Goal: Task Accomplishment & Management: Manage account settings

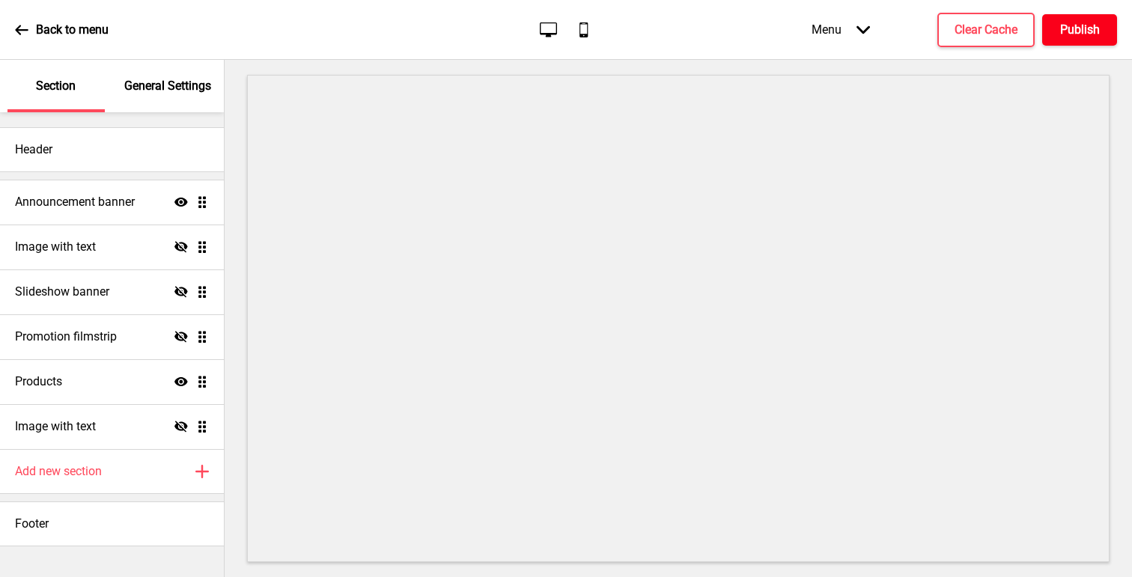
click at [1060, 31] on h4 "Publish" at bounding box center [1080, 30] width 40 height 16
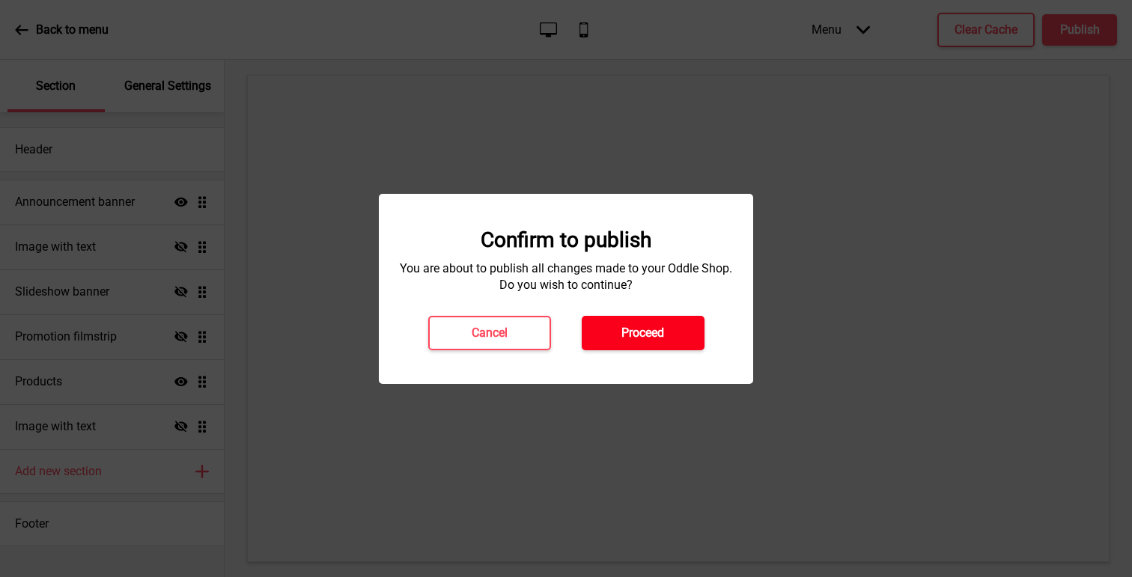
click at [647, 344] on button "Proceed" at bounding box center [643, 333] width 123 height 34
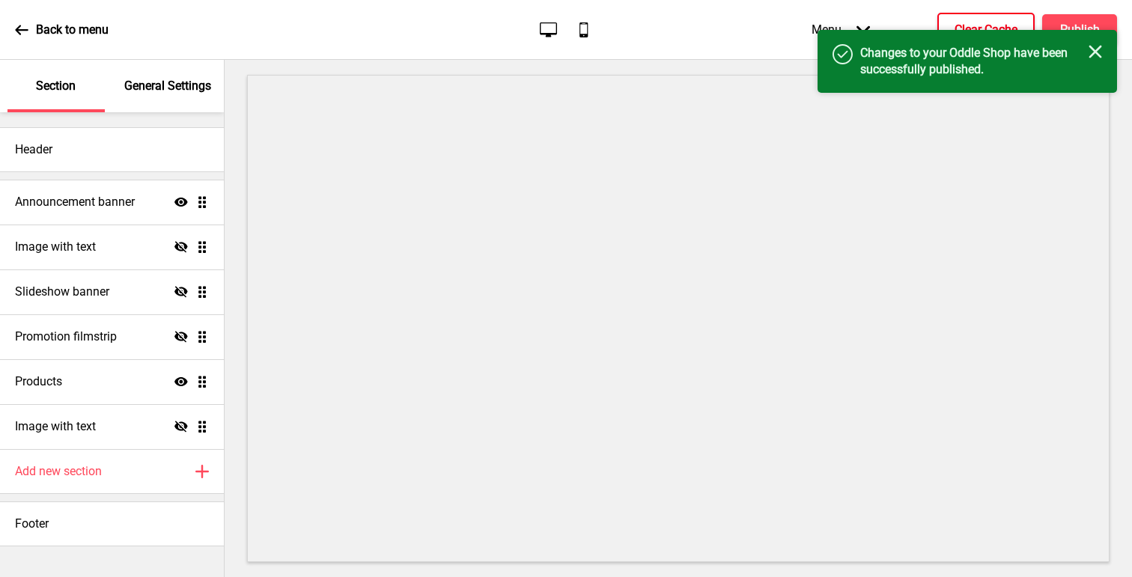
click at [985, 16] on button "Clear Cache" at bounding box center [985, 30] width 97 height 34
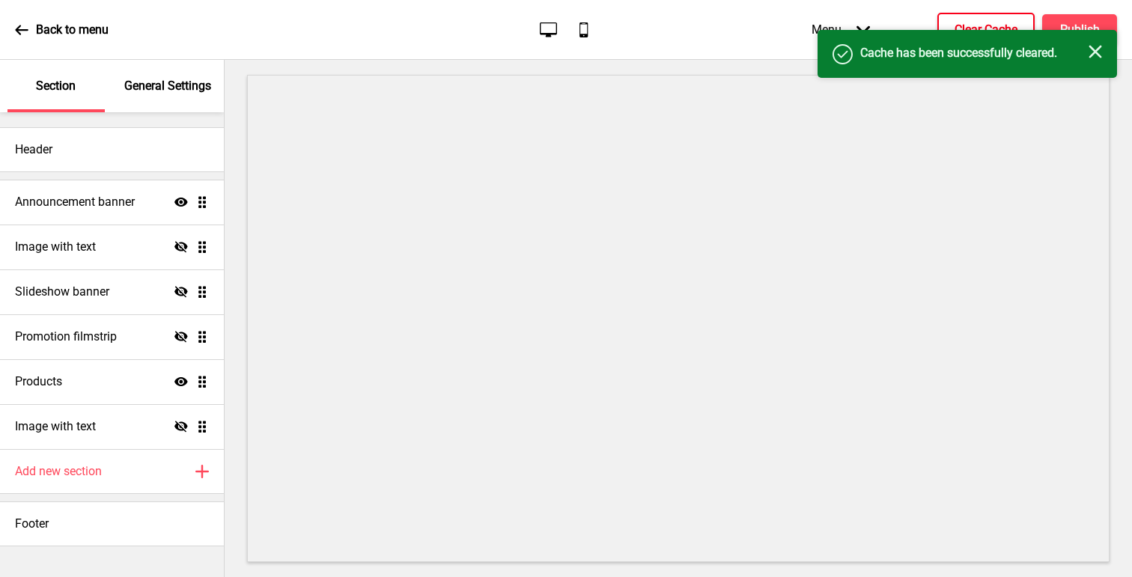
click at [978, 20] on button "Clear Cache" at bounding box center [985, 30] width 97 height 34
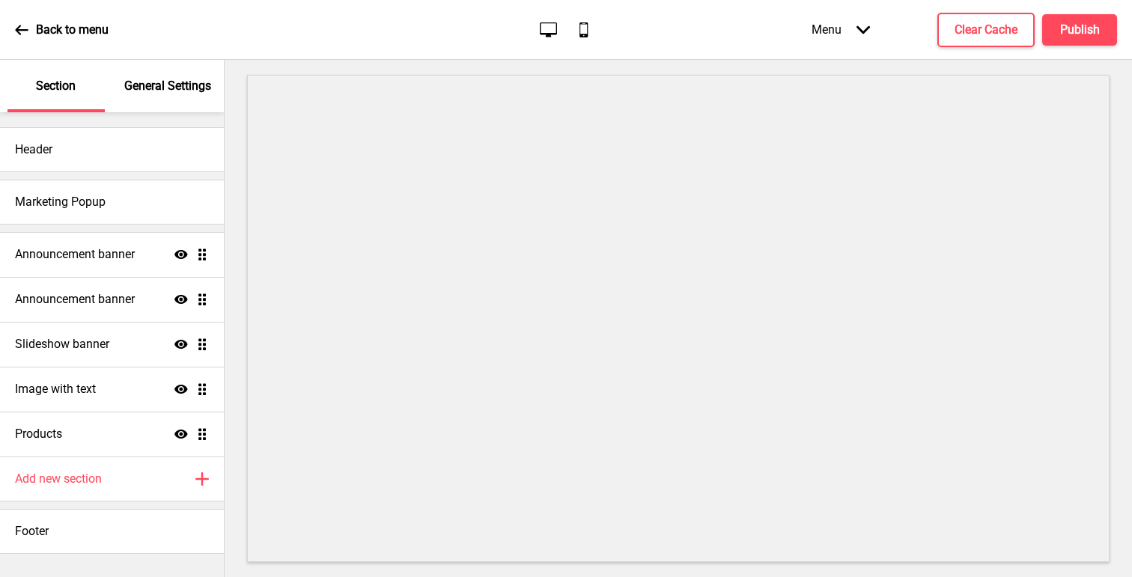
click at [139, 92] on p "General Settings" at bounding box center [167, 86] width 87 height 16
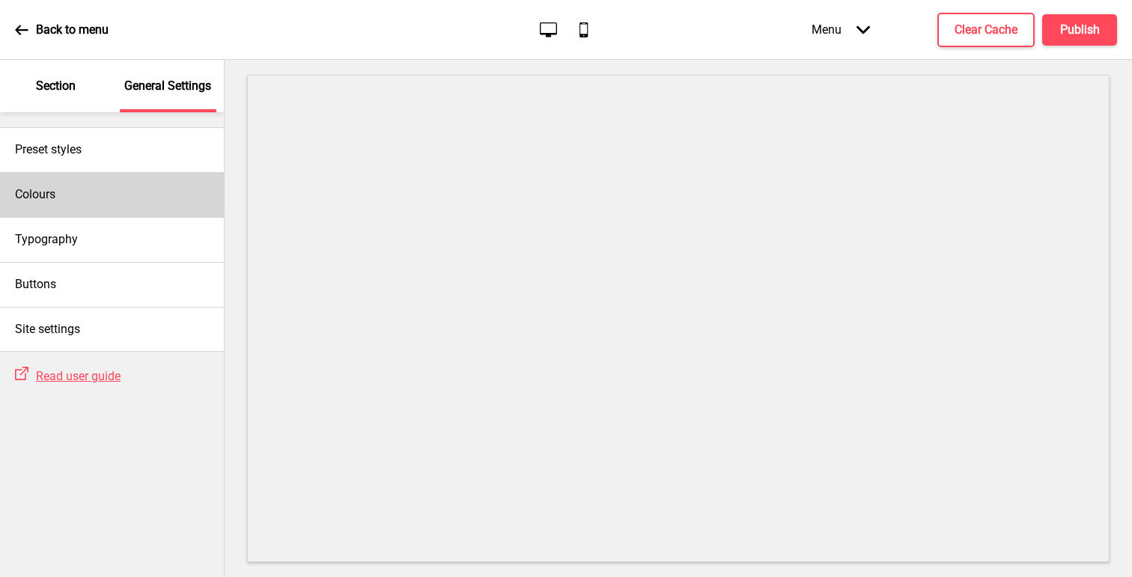
click at [79, 194] on div "Colours" at bounding box center [112, 194] width 224 height 45
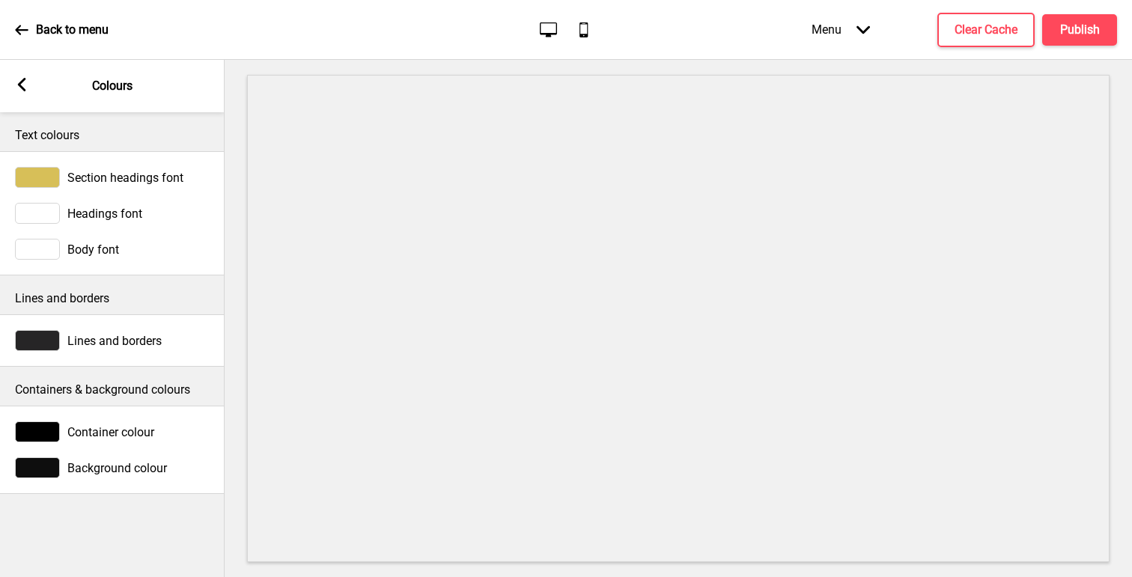
click at [22, 84] on rect at bounding box center [21, 84] width 13 height 13
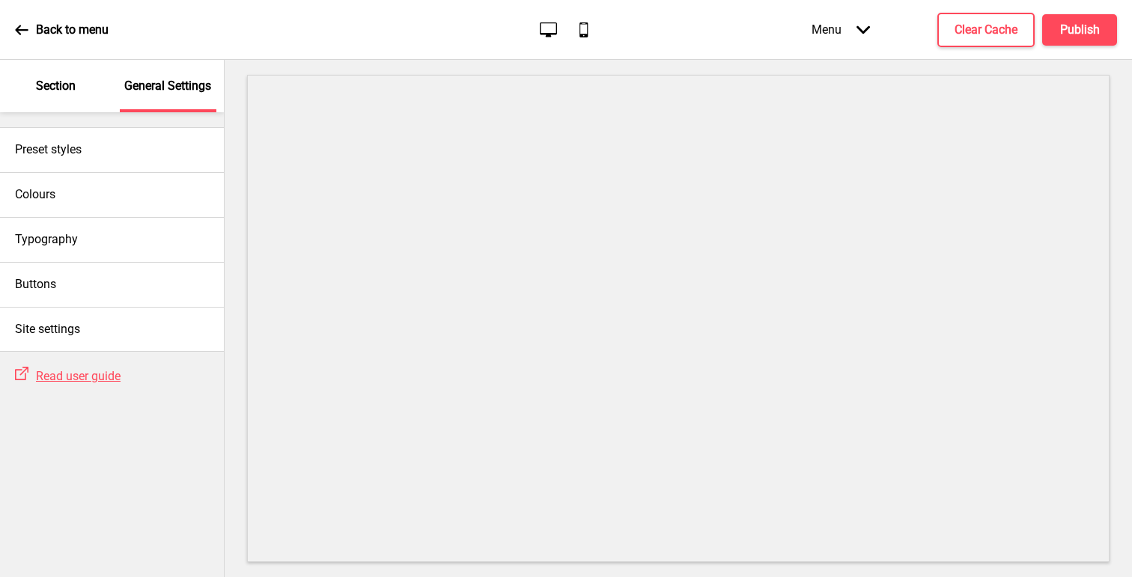
click at [55, 88] on p "Section" at bounding box center [56, 86] width 40 height 16
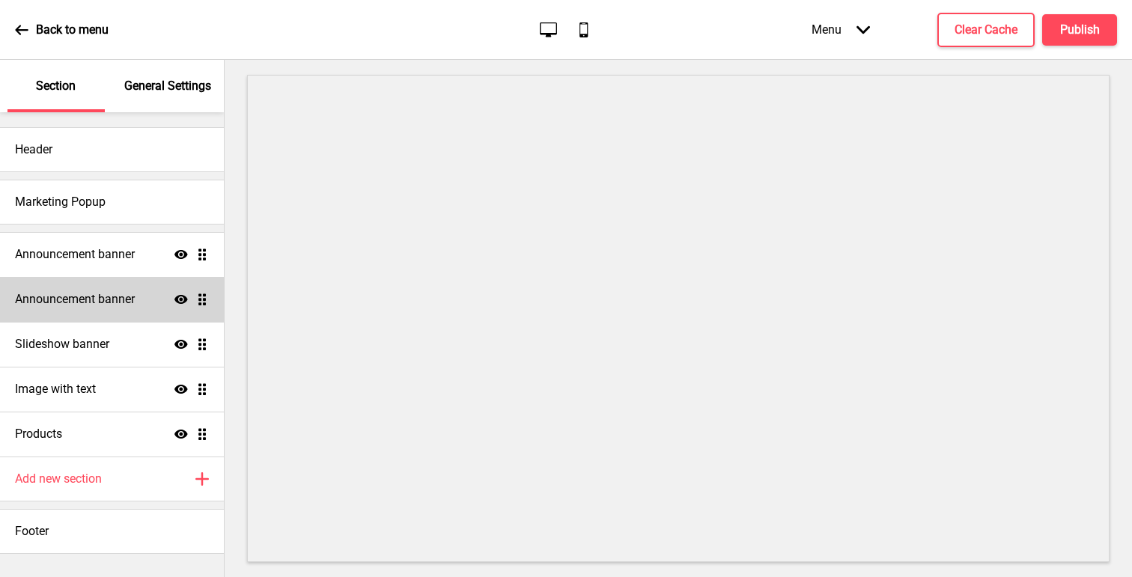
click at [173, 297] on div "Announcement banner Show Drag" at bounding box center [112, 299] width 224 height 45
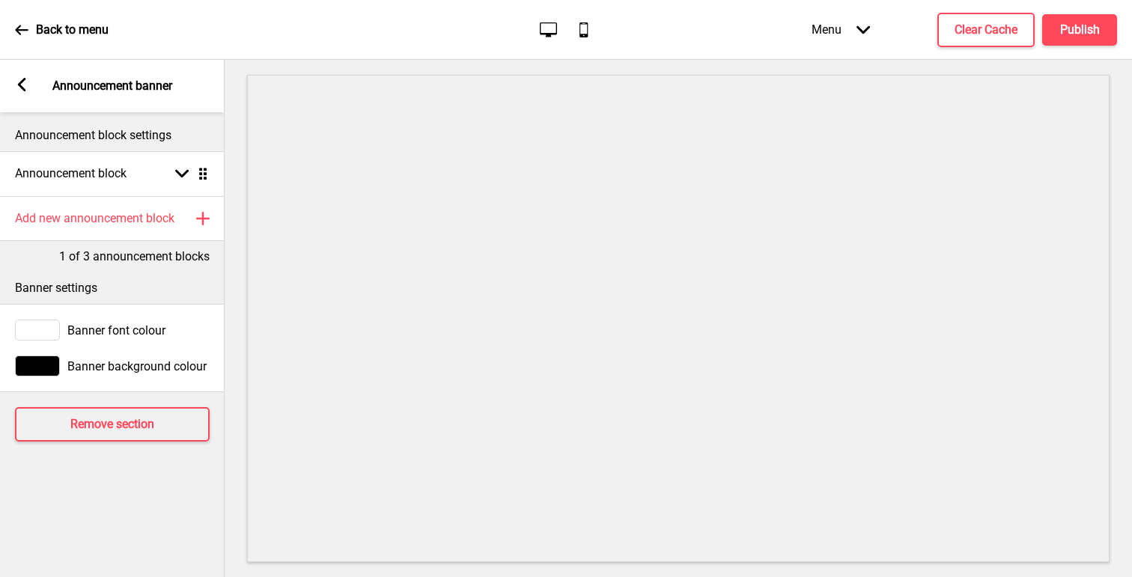
click at [14, 83] on div "Arrow left Announcement banner" at bounding box center [112, 86] width 225 height 52
click at [23, 88] on icon at bounding box center [22, 84] width 8 height 13
